Goal: Transaction & Acquisition: Book appointment/travel/reservation

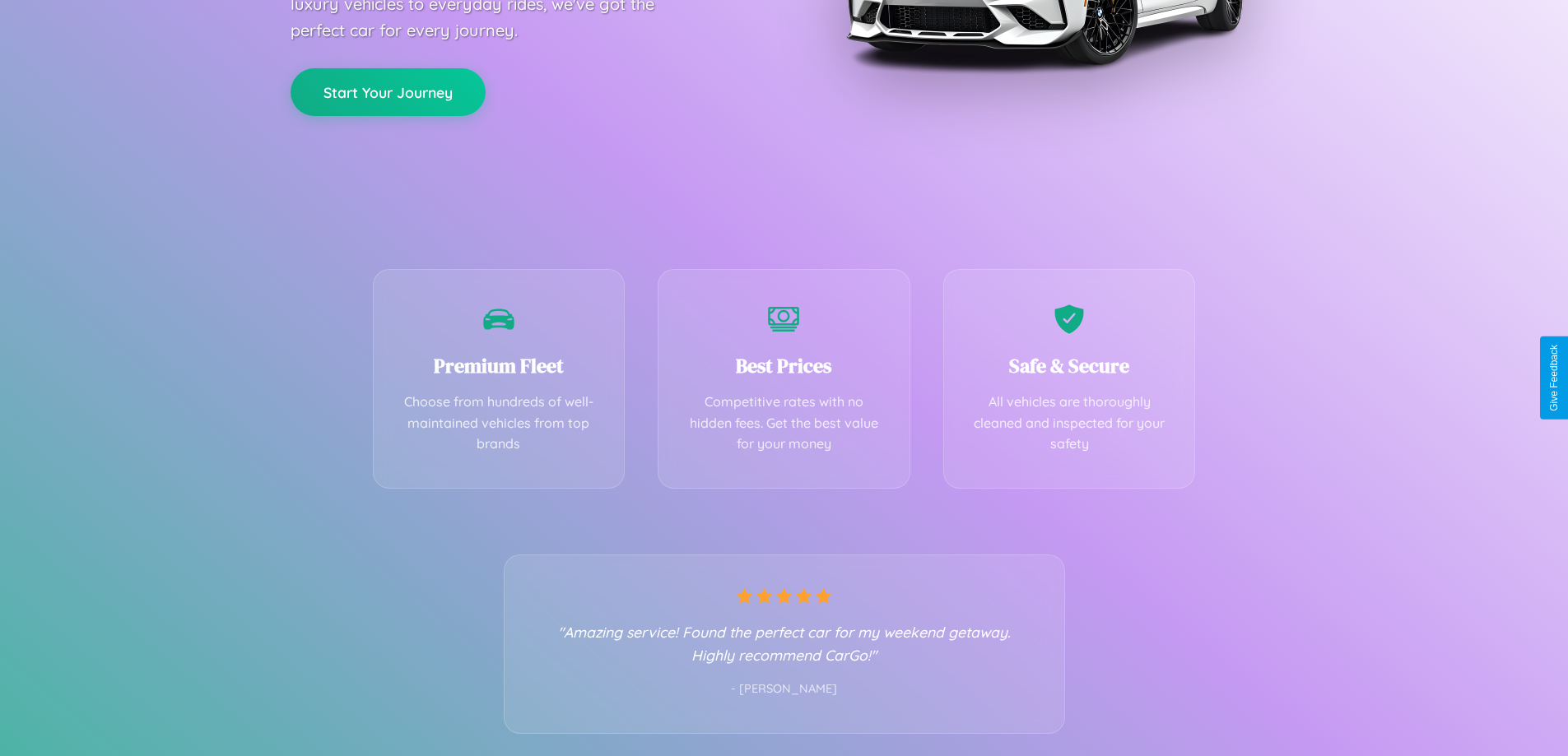
scroll to position [324, 0]
click at [784, 378] on div "Best Prices Competitive rates with no hidden fees. Get the best value for your …" at bounding box center [784, 374] width 253 height 220
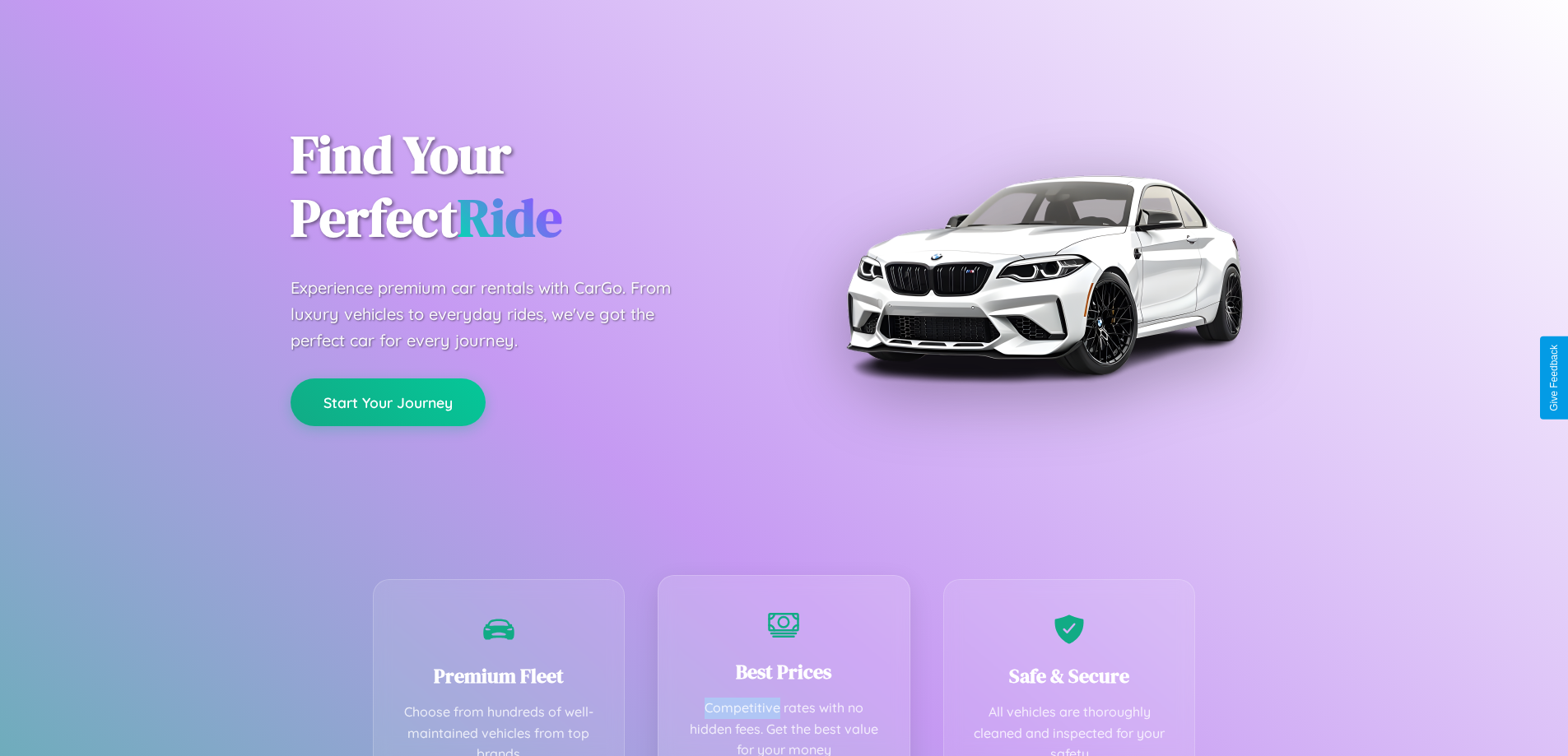
scroll to position [0, 0]
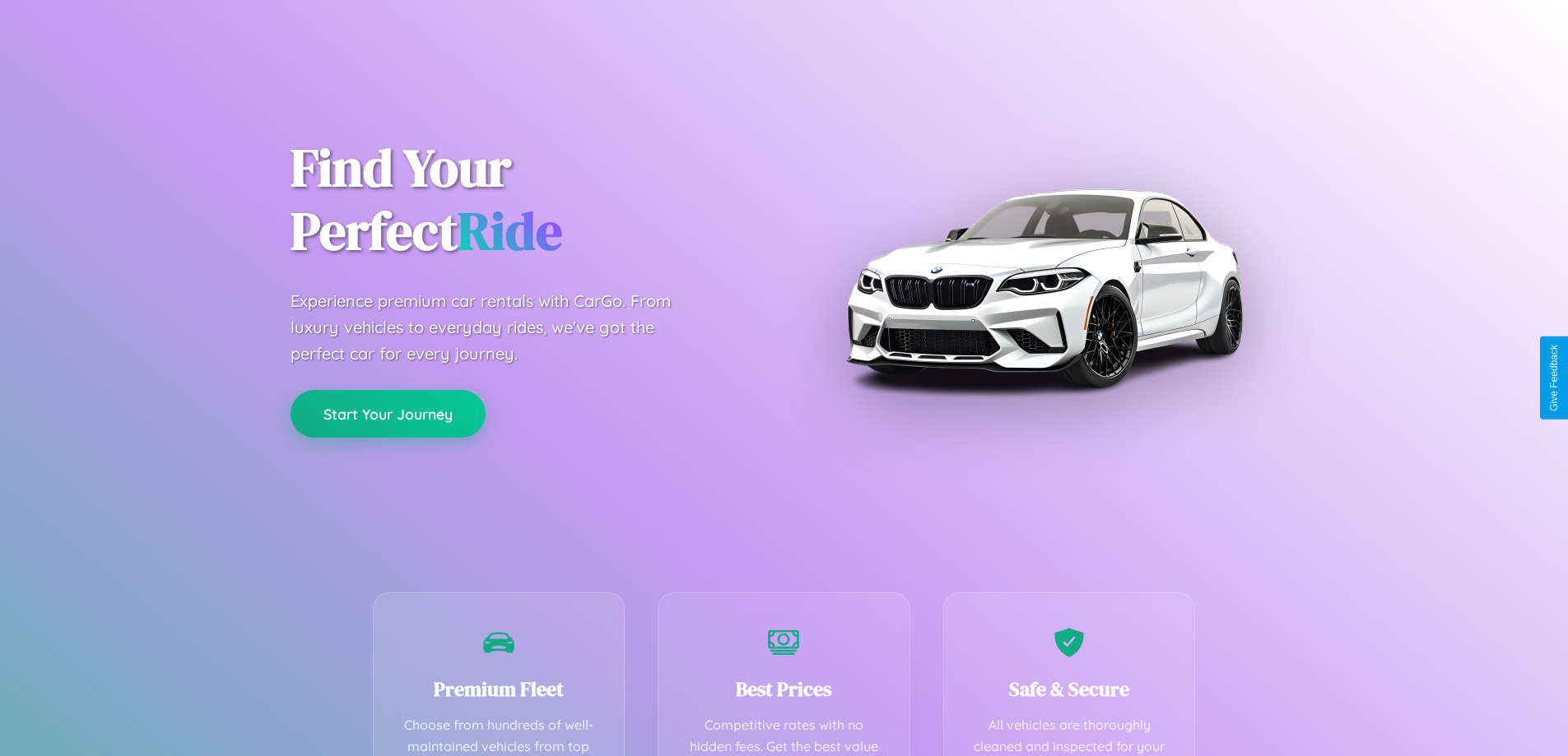
click at [388, 414] on button "Start Your Journey" at bounding box center [388, 414] width 195 height 48
click at [388, 413] on button "Start Your Journey" at bounding box center [388, 414] width 195 height 48
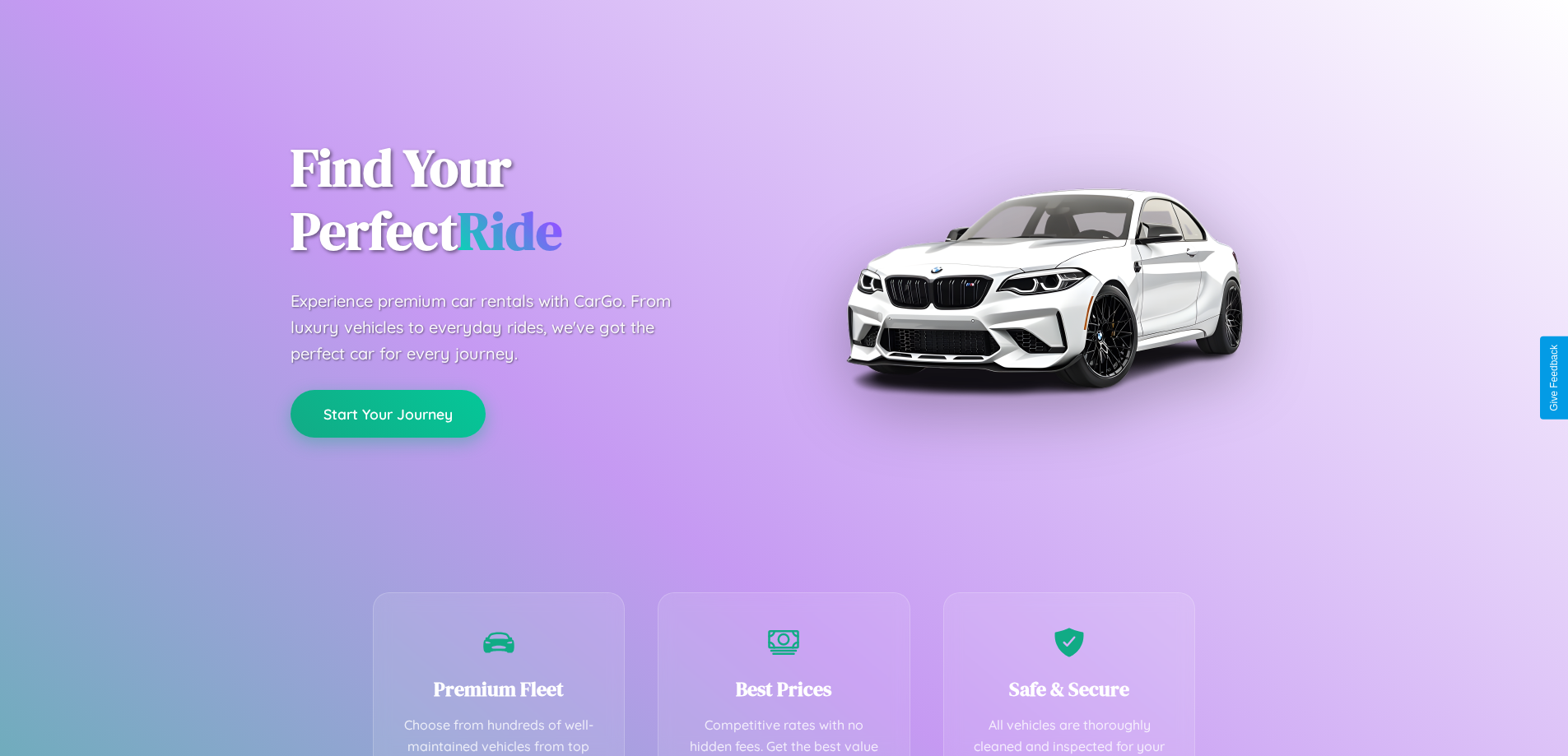
click at [388, 413] on button "Start Your Journey" at bounding box center [388, 414] width 195 height 48
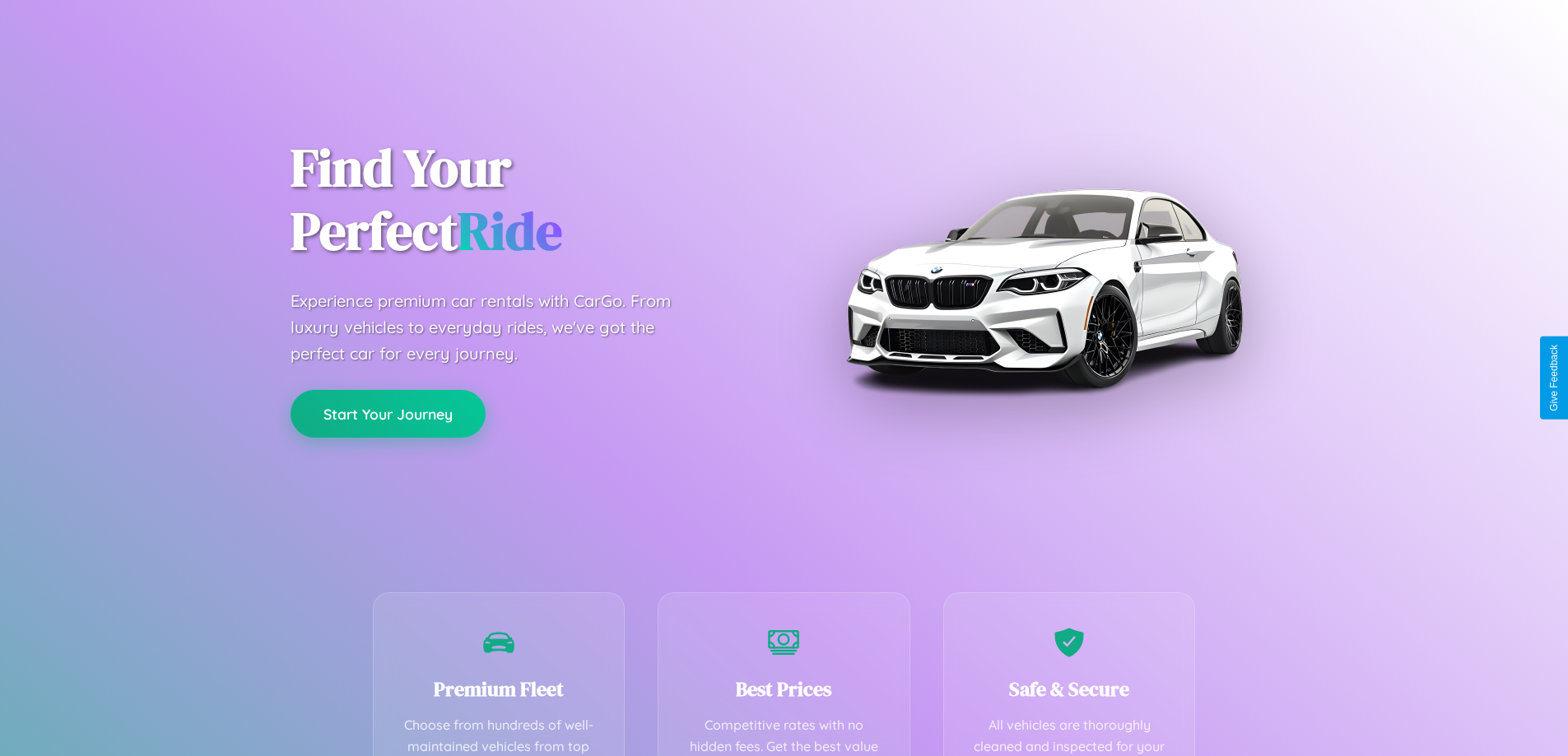
click at [388, 413] on button "Start Your Journey" at bounding box center [388, 414] width 195 height 48
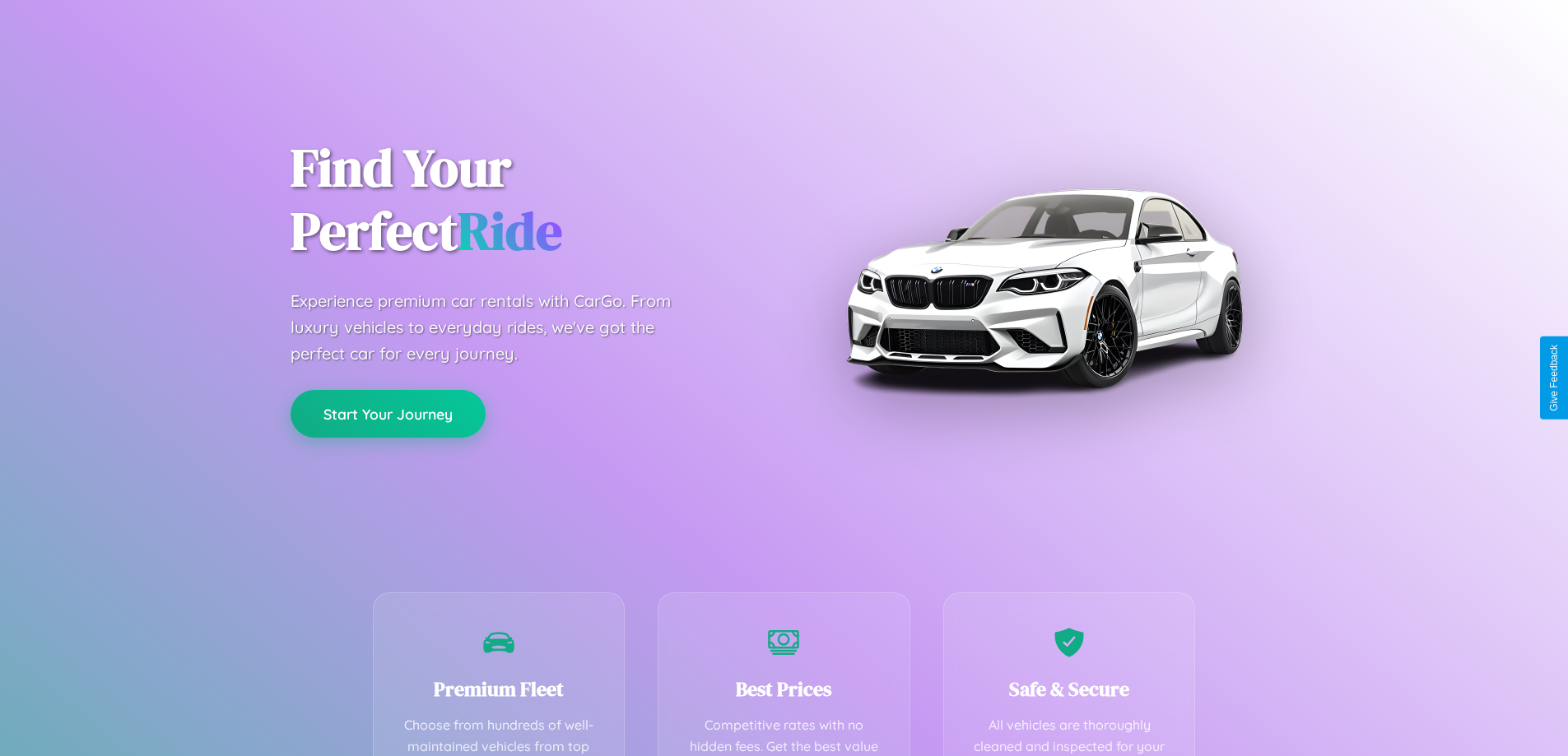
click at [388, 413] on button "Start Your Journey" at bounding box center [388, 414] width 195 height 48
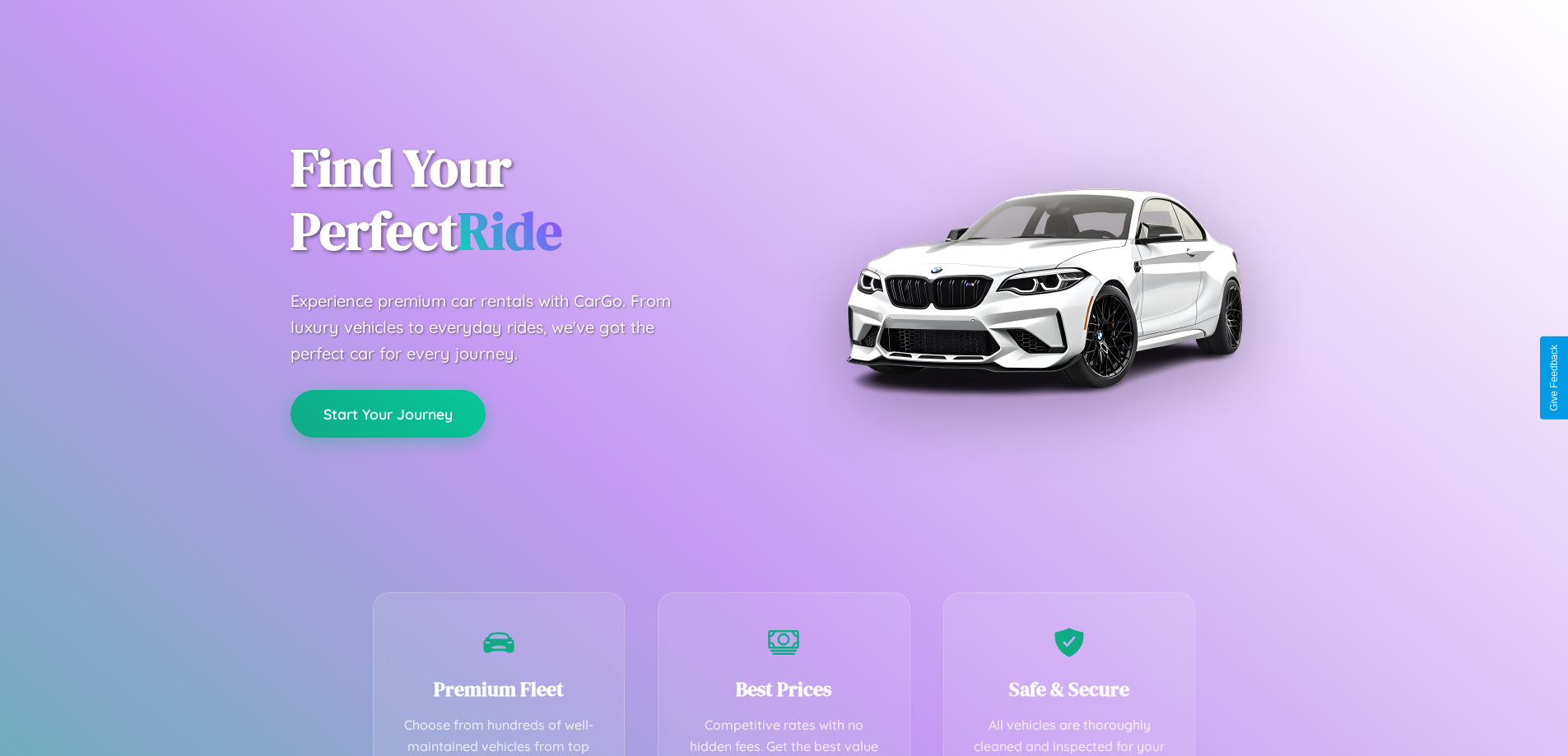
click at [388, 413] on button "Start Your Journey" at bounding box center [388, 414] width 195 height 48
